Goal: Find specific page/section: Find specific page/section

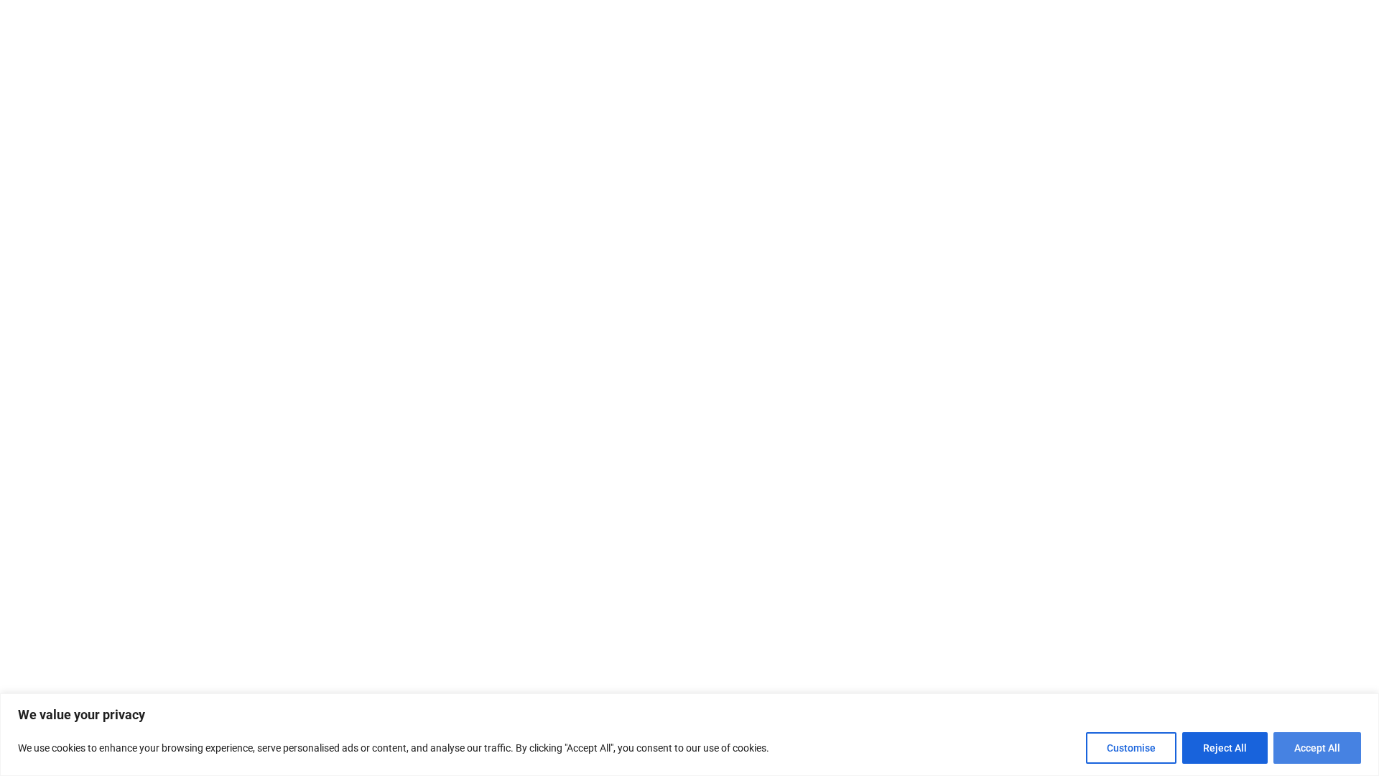
click at [1331, 751] on button "Accept All" at bounding box center [1318, 748] width 88 height 32
checkbox input "true"
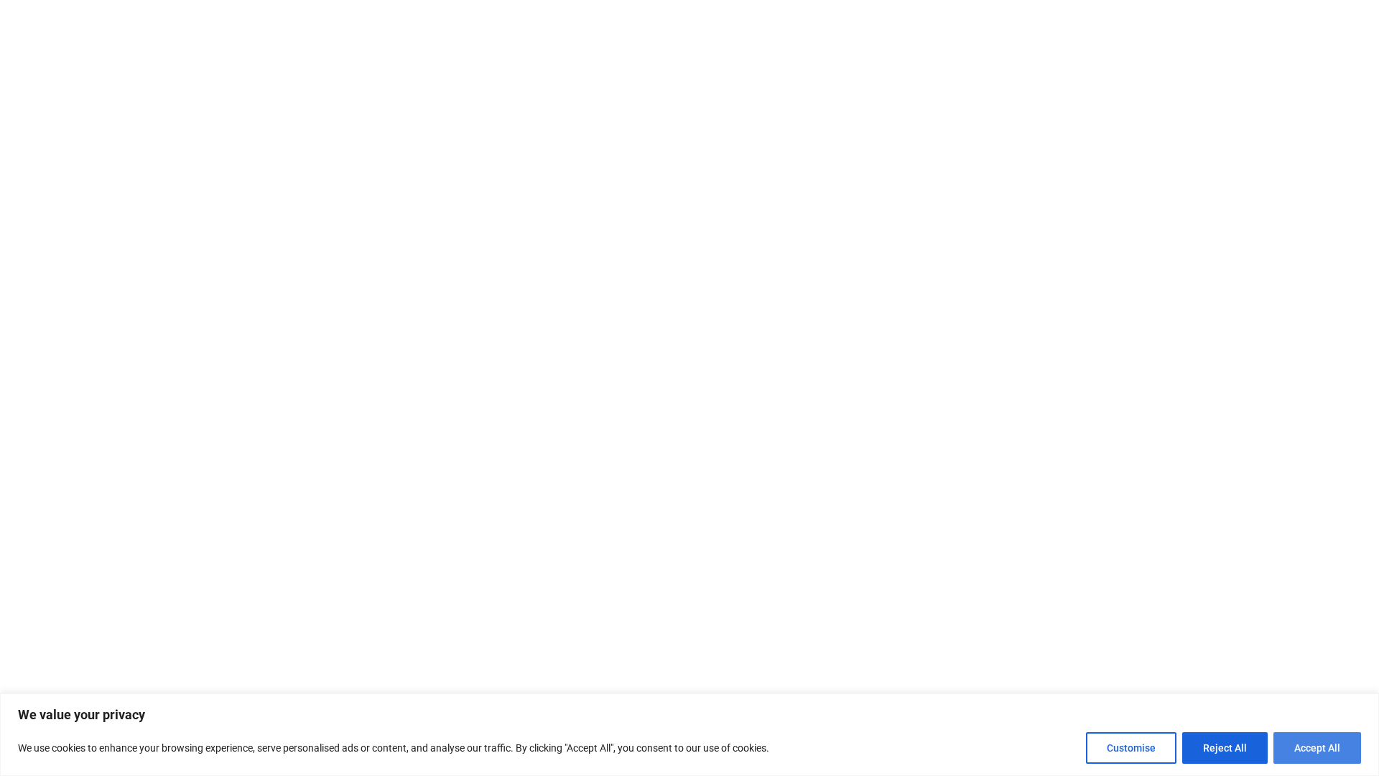
checkbox input "true"
